Goal: Task Accomplishment & Management: Manage account settings

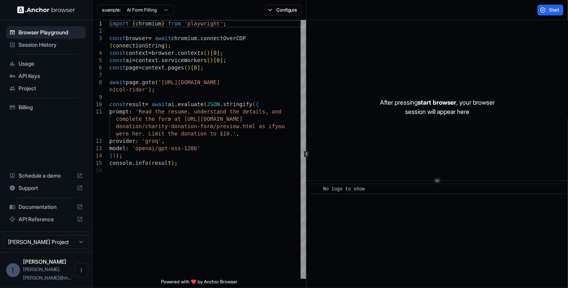
click at [42, 50] on div "Session History" at bounding box center [46, 45] width 80 height 12
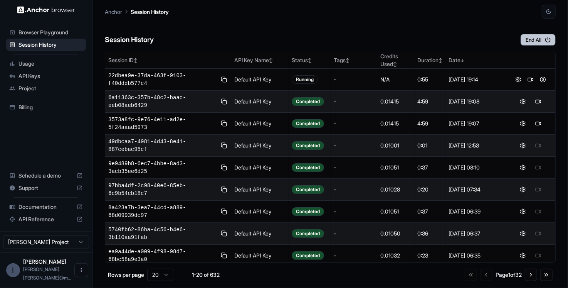
click at [532, 41] on button "End All" at bounding box center [538, 40] width 35 height 12
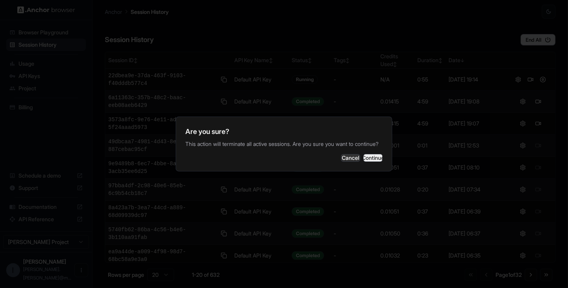
click at [365, 159] on button "Continue" at bounding box center [372, 158] width 19 height 8
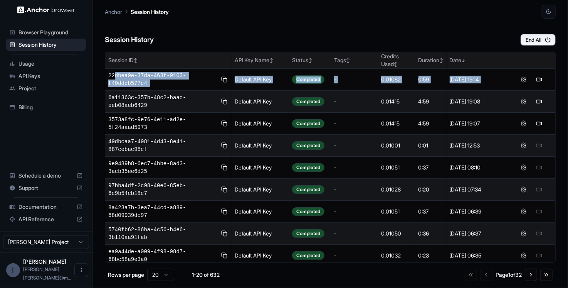
drag, startPoint x: 506, startPoint y: 78, endPoint x: 133, endPoint y: 59, distance: 373.9
click at [114, 74] on tr "22dbea9e-37da-463f-9103-f40dddb577c4 Default API Key Completed - 0.01082 0:59 A…" at bounding box center [330, 80] width 450 height 22
